Goal: Task Accomplishment & Management: Manage account settings

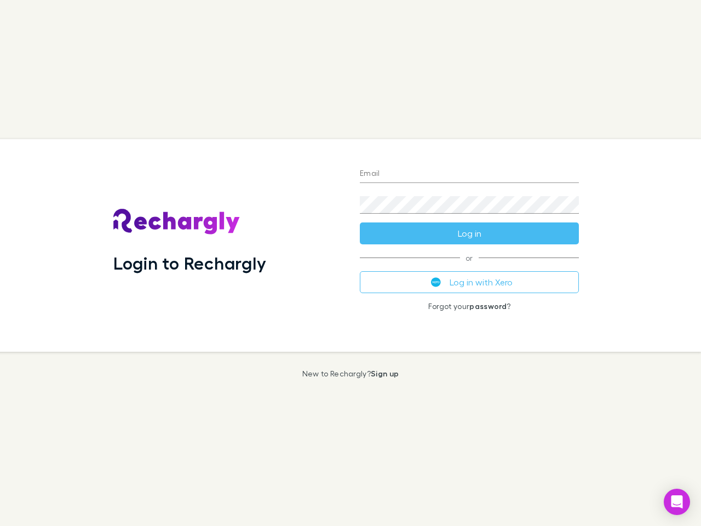
click at [351, 263] on div "Login to Rechargly" at bounding box center [228, 245] width 246 height 213
click at [469, 174] on input "Email" at bounding box center [469, 174] width 219 height 18
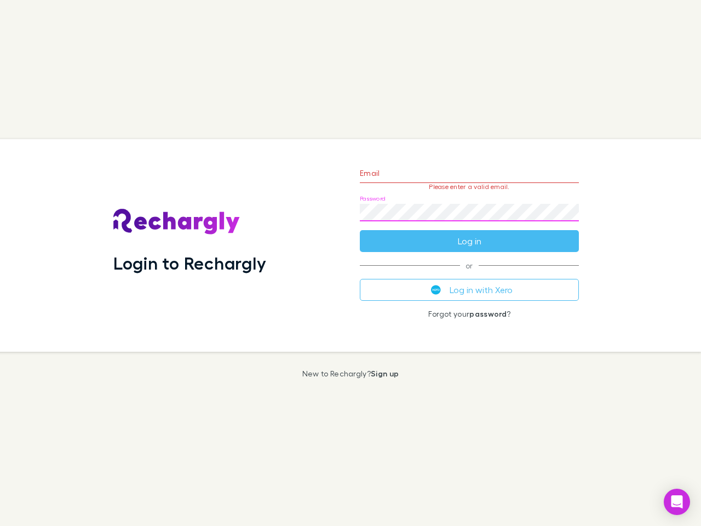
click at [469, 233] on form "Email Please enter a valid email. Password Log in" at bounding box center [469, 204] width 219 height 95
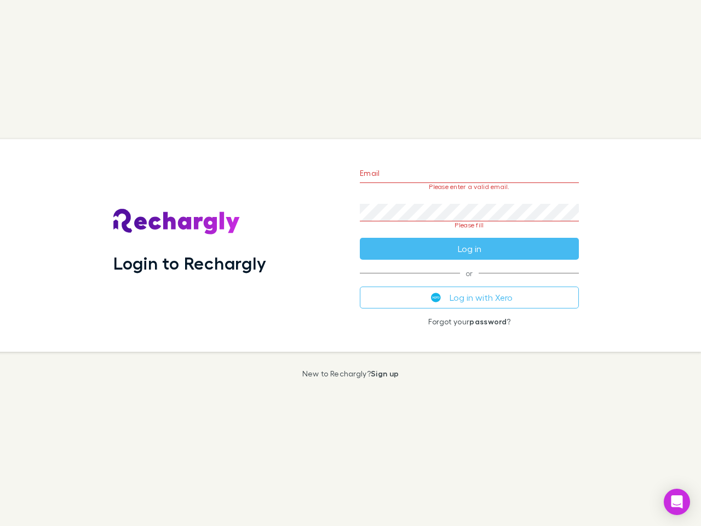
click at [469, 282] on div "Email Please enter a valid email. Password Please fill Log in or Log in with Xe…" at bounding box center [469, 245] width 237 height 213
click at [677, 502] on icon "Open Intercom Messenger" at bounding box center [677, 501] width 12 height 13
